Goal: Information Seeking & Learning: Find specific fact

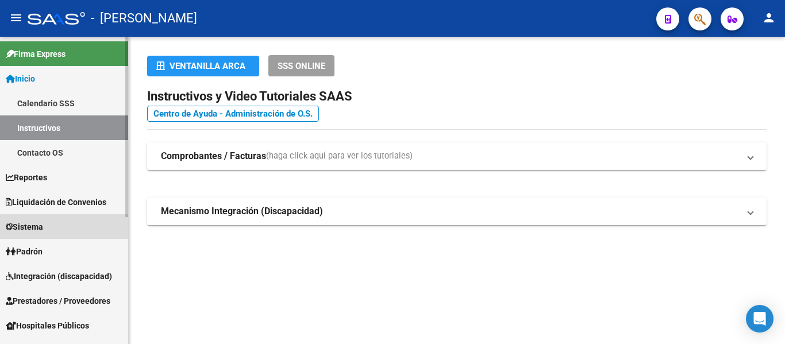
click at [66, 225] on link "Sistema" at bounding box center [64, 226] width 128 height 25
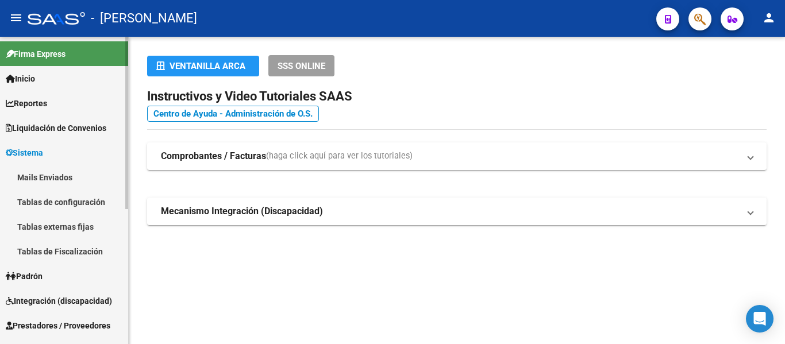
click at [64, 272] on link "Padrón" at bounding box center [64, 276] width 128 height 25
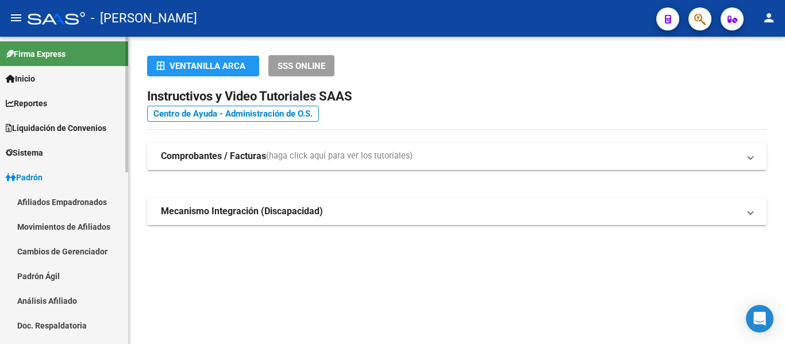
click at [67, 275] on link "Padrón Ágil" at bounding box center [64, 276] width 128 height 25
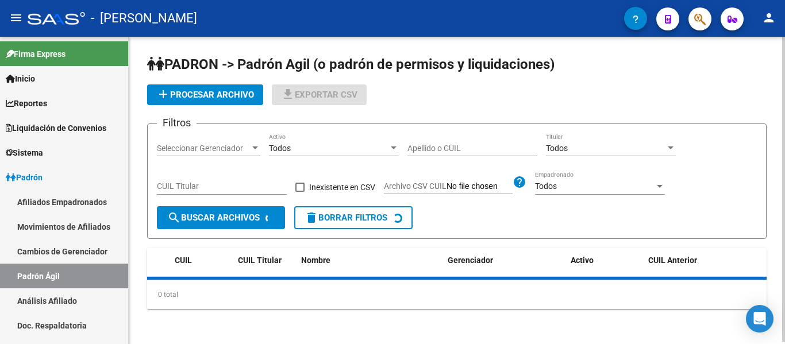
click at [445, 149] on input "Apellido o CUIL" at bounding box center [473, 149] width 130 height 10
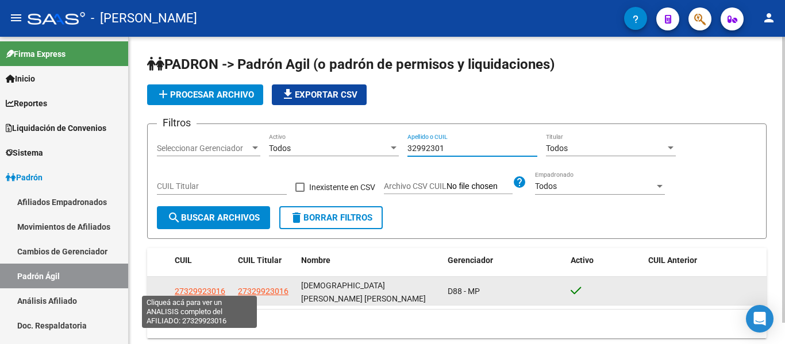
click at [199, 289] on span "27329923016" at bounding box center [200, 291] width 51 height 9
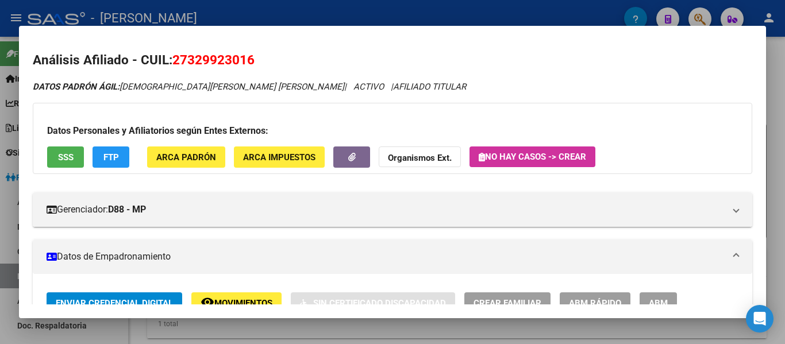
drag, startPoint x: 173, startPoint y: 57, endPoint x: 254, endPoint y: 60, distance: 81.1
click at [254, 60] on span "27329923016" at bounding box center [213, 59] width 82 height 15
copy span "27329923016"
click at [384, 14] on div at bounding box center [392, 172] width 785 height 344
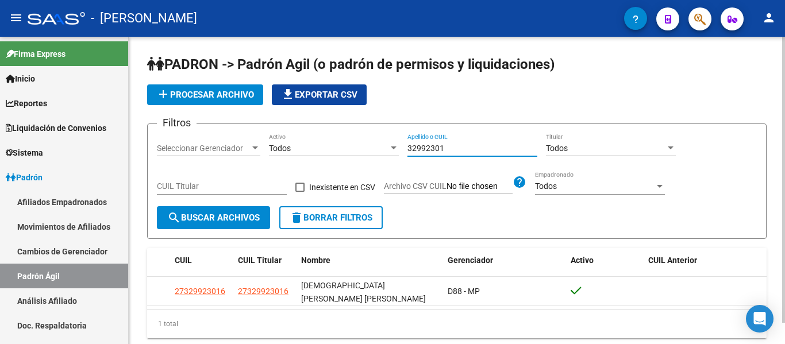
drag, startPoint x: 461, startPoint y: 147, endPoint x: 386, endPoint y: 147, distance: 74.7
click at [386, 147] on div "Filtros Seleccionar Gerenciador Seleccionar Gerenciador Todos Activo 32992301 A…" at bounding box center [457, 169] width 600 height 73
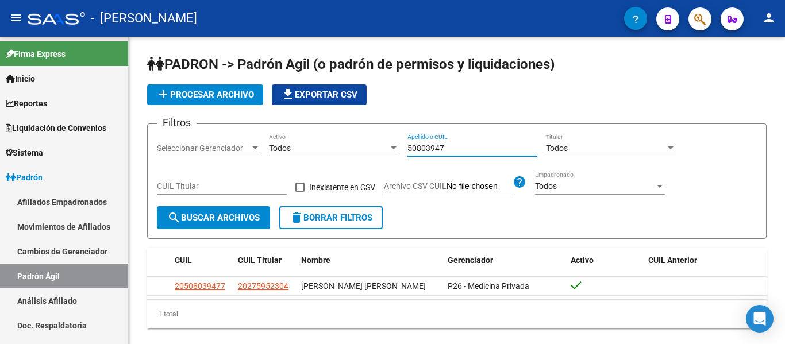
type input "50803947"
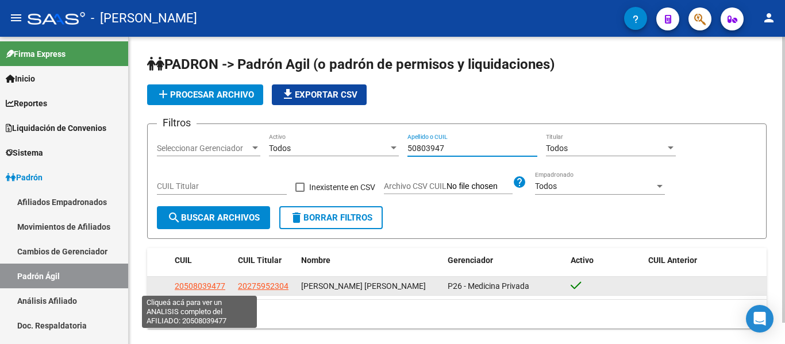
click at [211, 286] on span "20508039477" at bounding box center [200, 286] width 51 height 9
type textarea "20508039477"
